Goal: Information Seeking & Learning: Learn about a topic

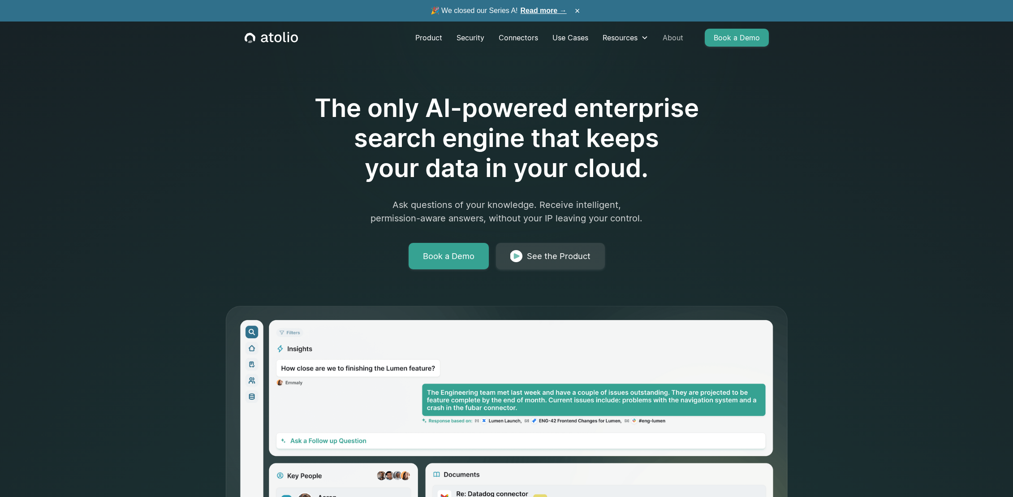
click at [668, 36] on link "About" at bounding box center [672, 38] width 35 height 18
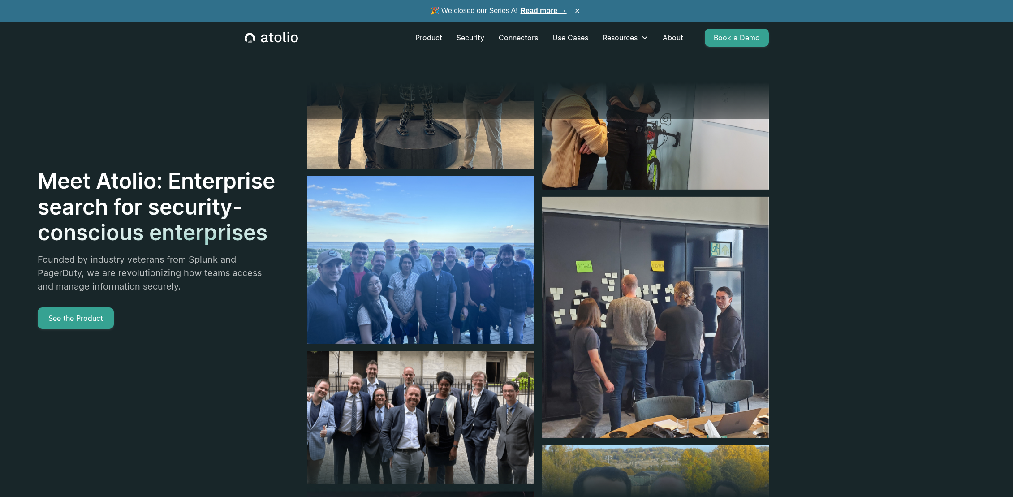
click at [539, 8] on link "Read more →" at bounding box center [543, 11] width 46 height 8
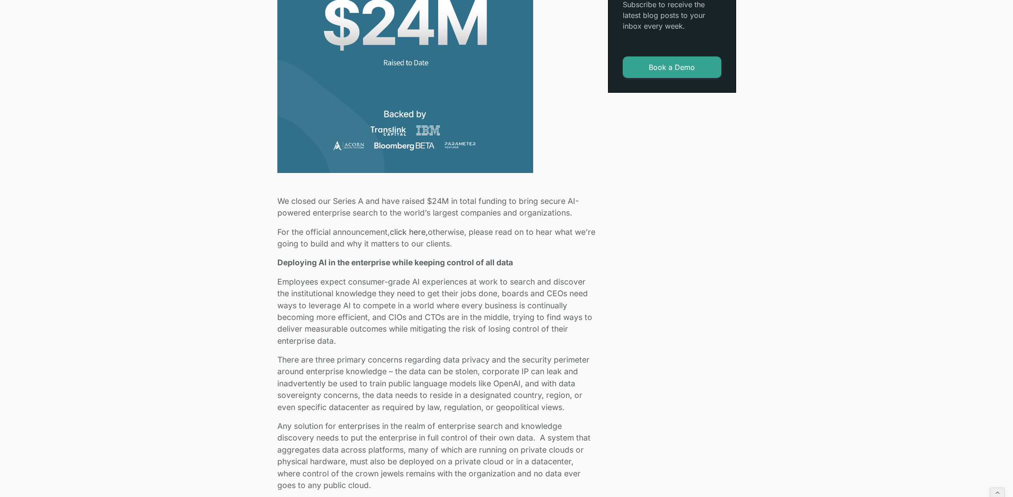
scroll to position [260, 0]
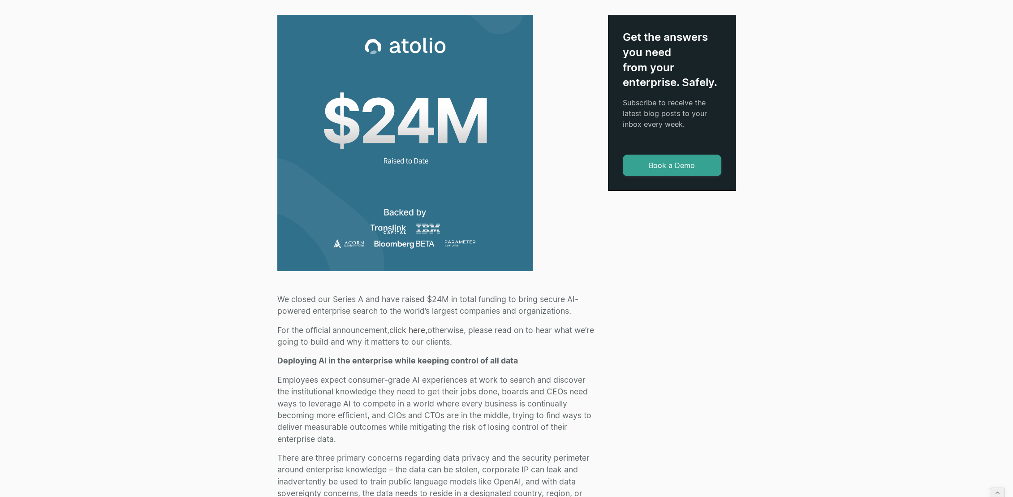
click at [422, 327] on link "click here," at bounding box center [408, 329] width 38 height 9
